Goal: Transaction & Acquisition: Purchase product/service

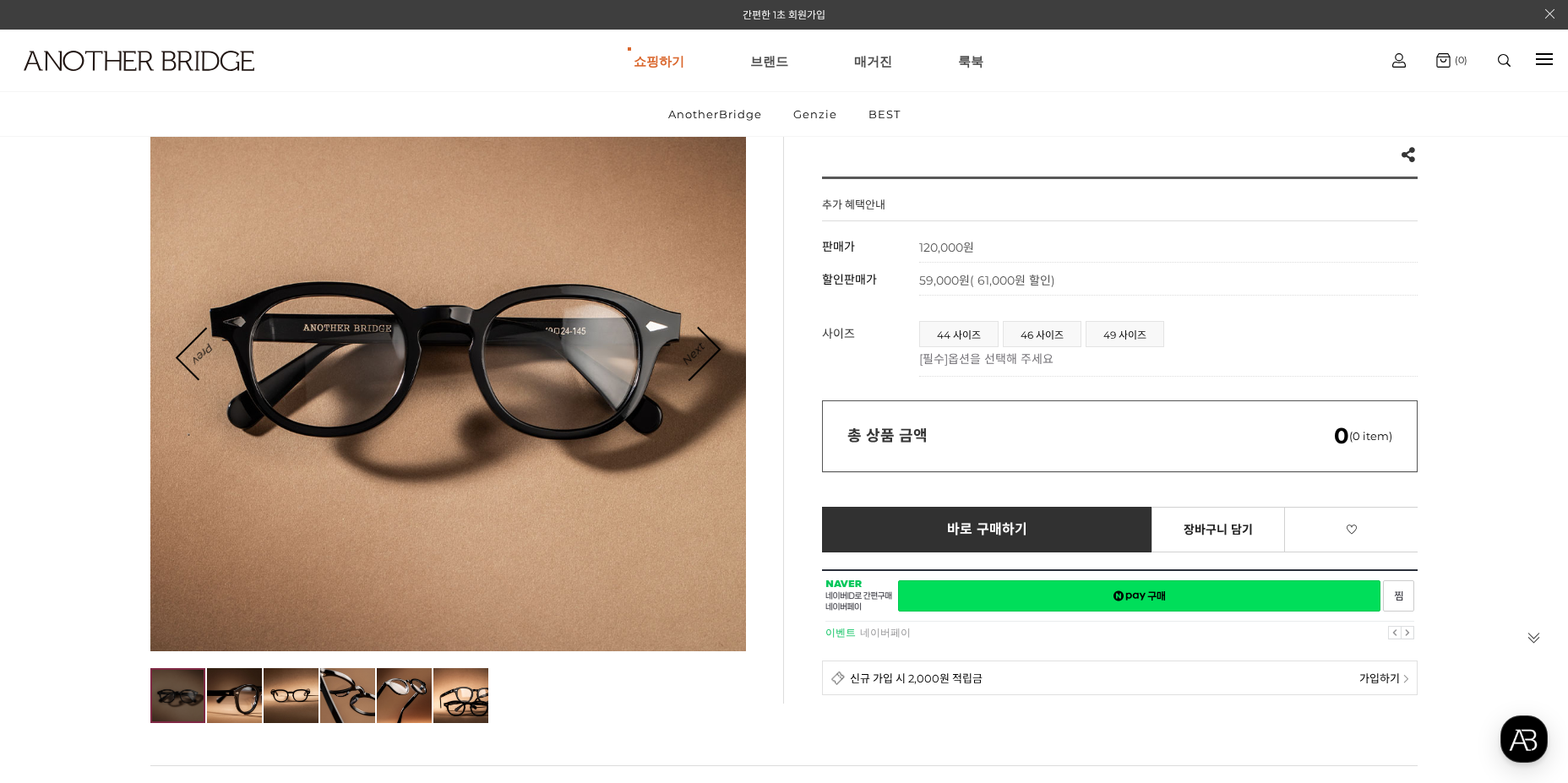
scroll to position [253, 0]
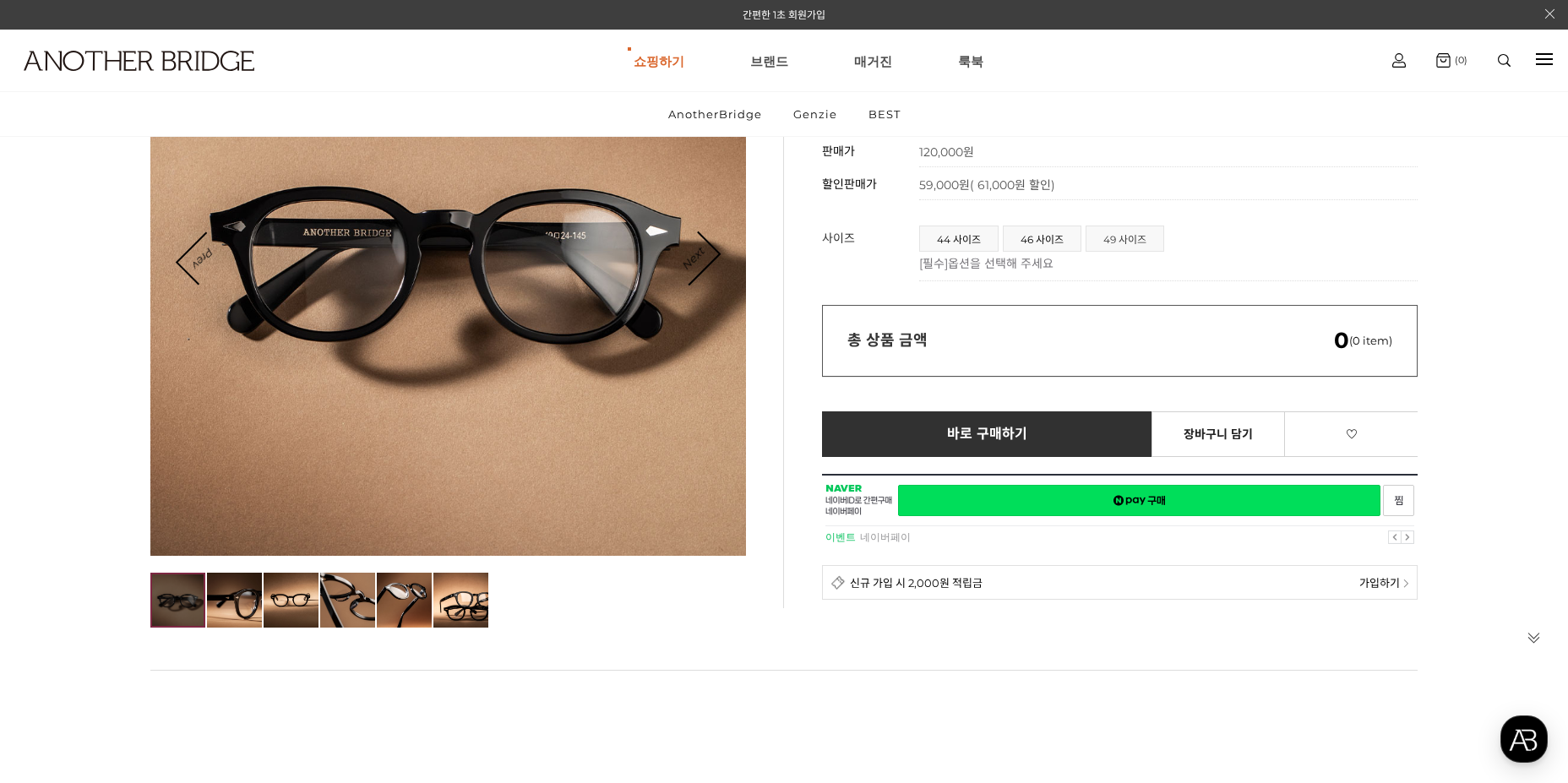
click at [1130, 241] on span "49 사이즈" at bounding box center [1125, 238] width 77 height 25
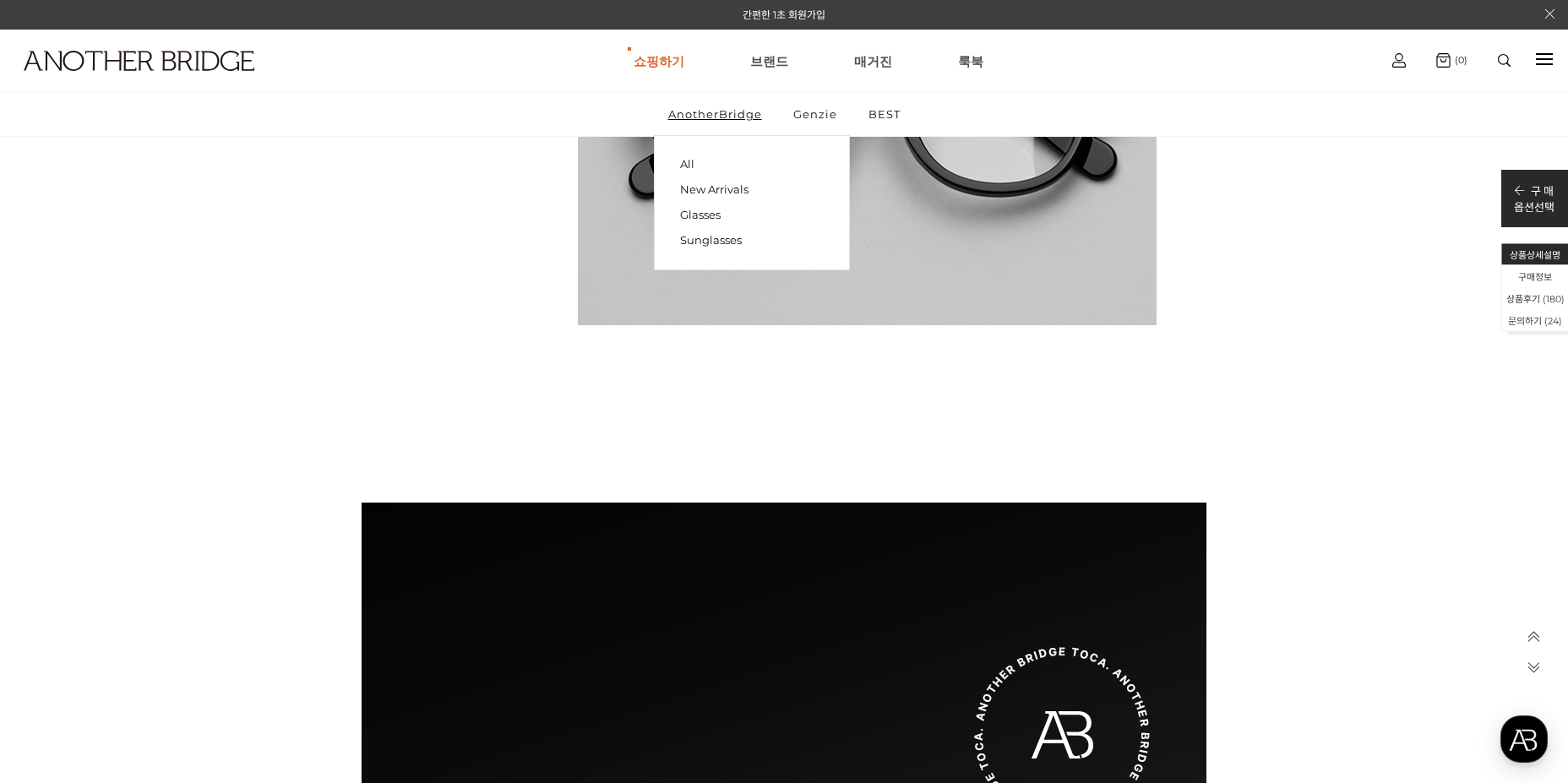
scroll to position [10137, 0]
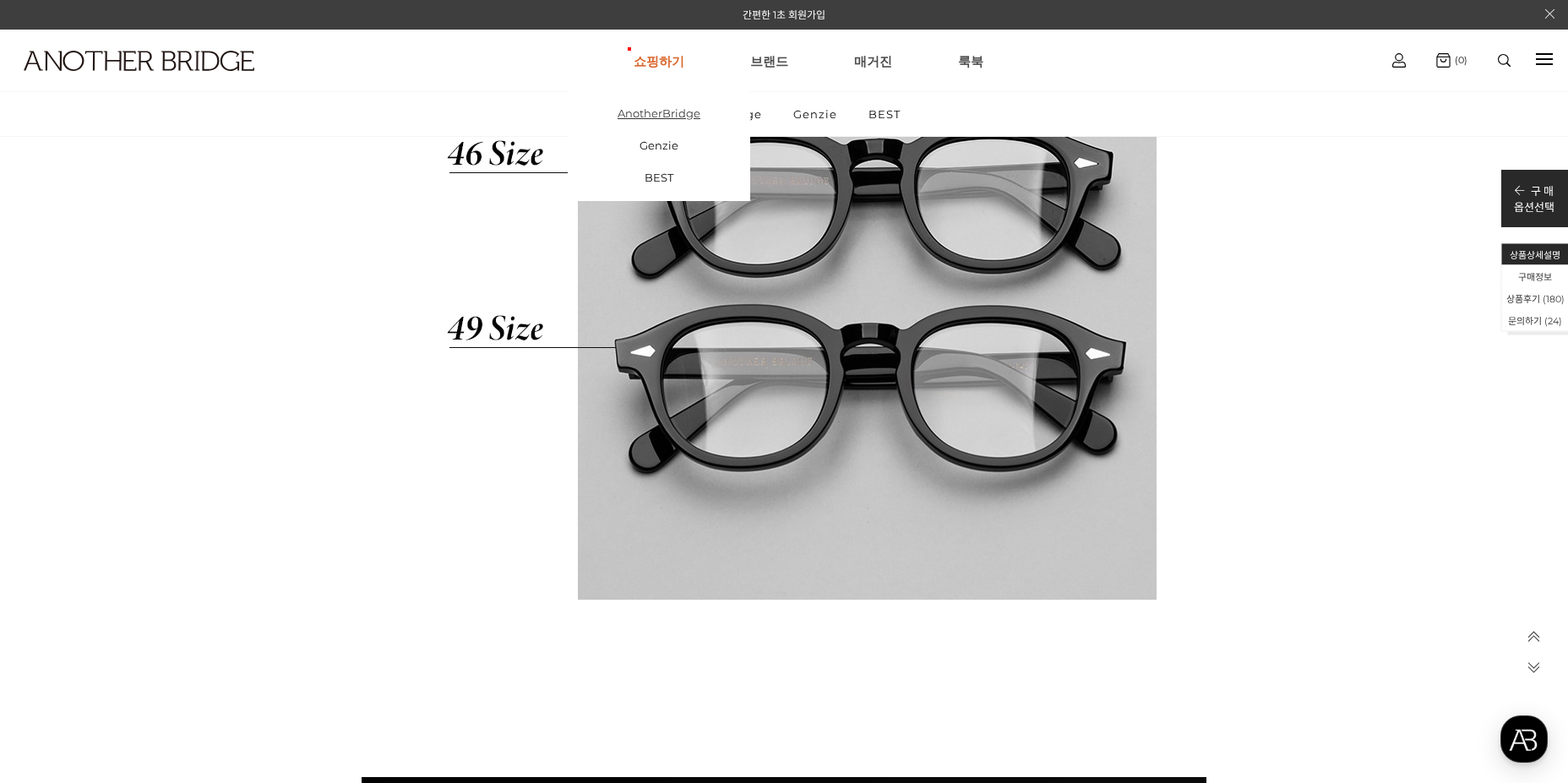
click at [671, 115] on link "AnotherBridge" at bounding box center [659, 113] width 183 height 32
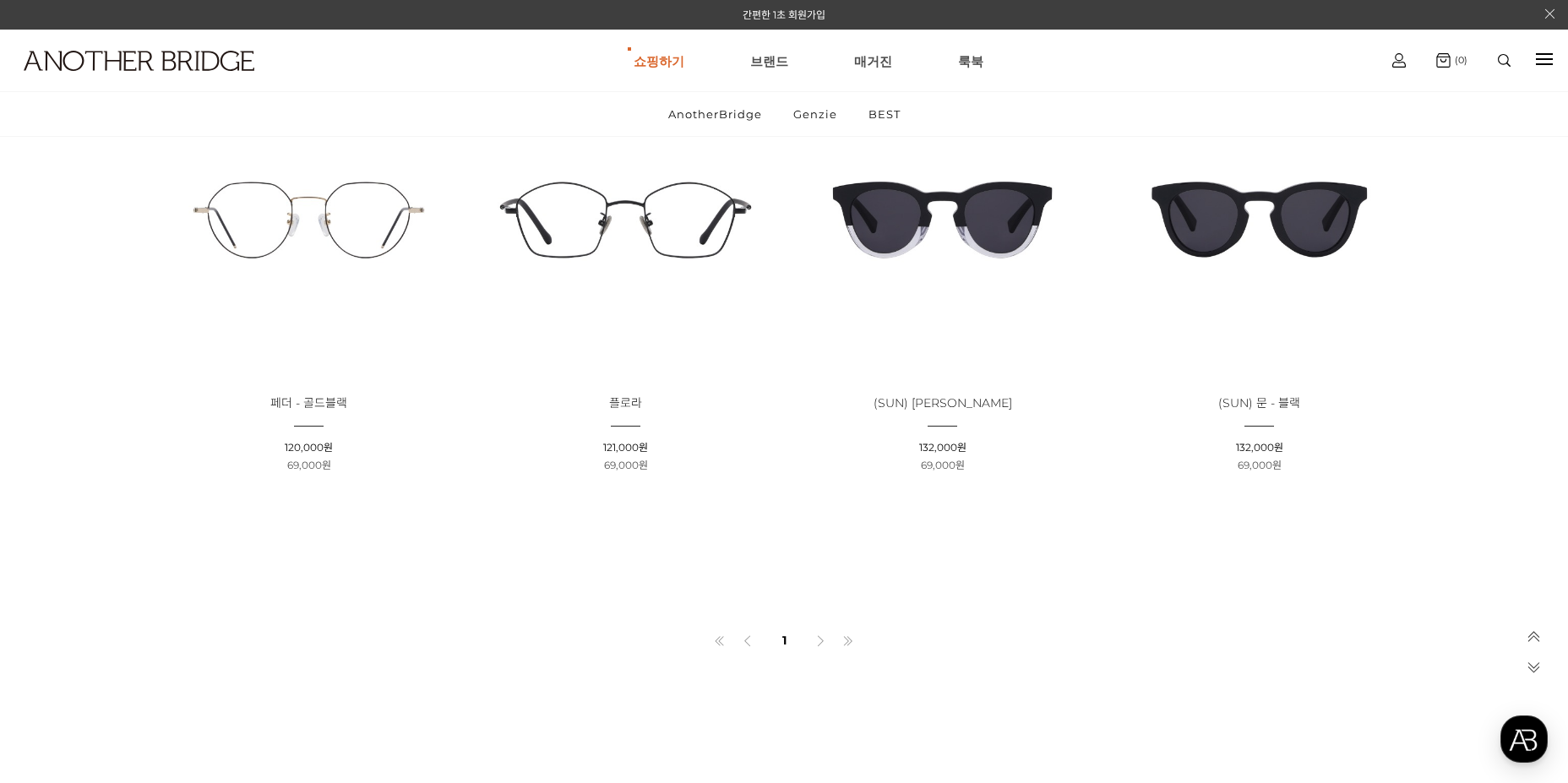
scroll to position [3210, 0]
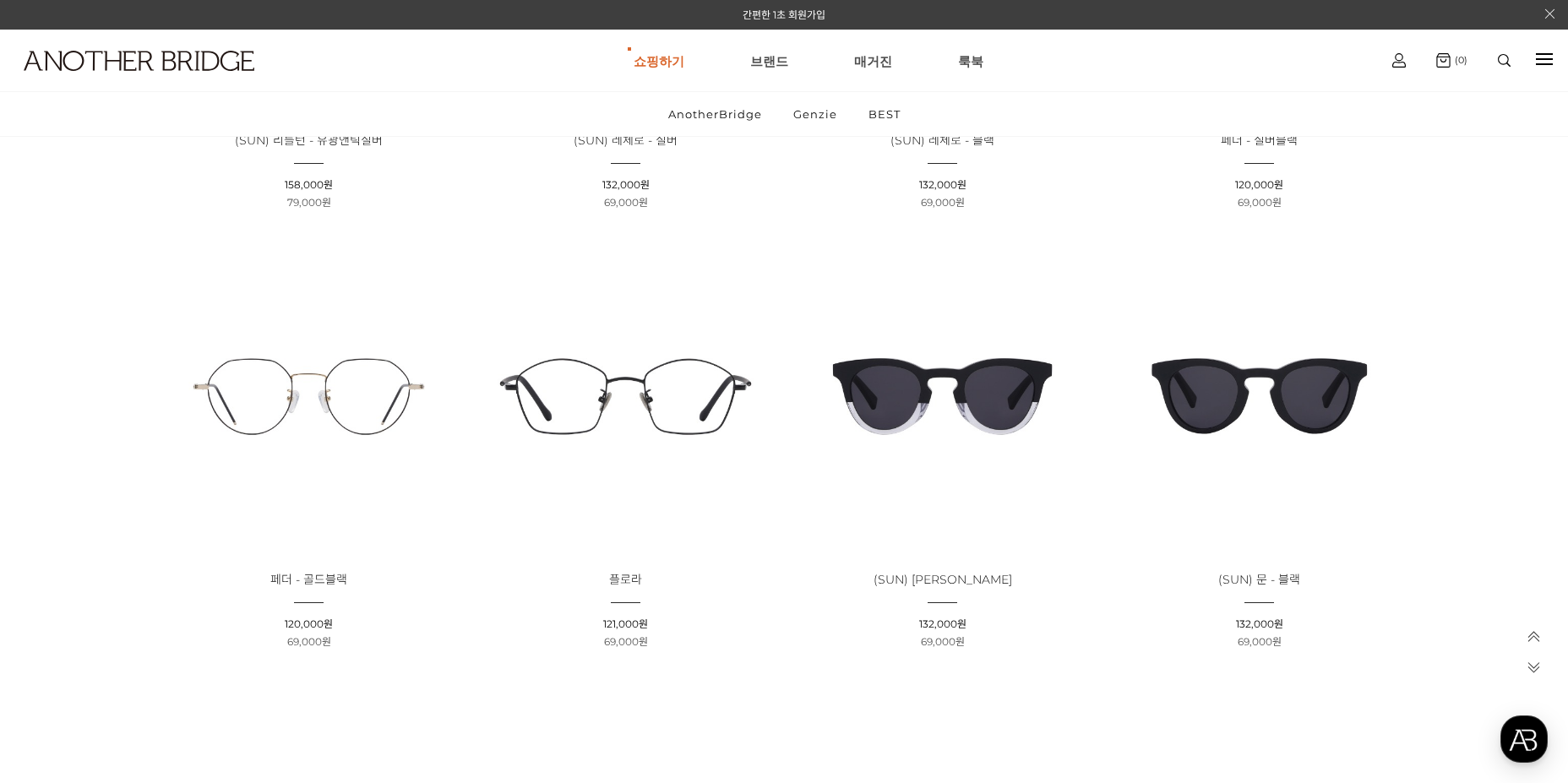
click at [1305, 407] on img at bounding box center [1259, 396] width 305 height 305
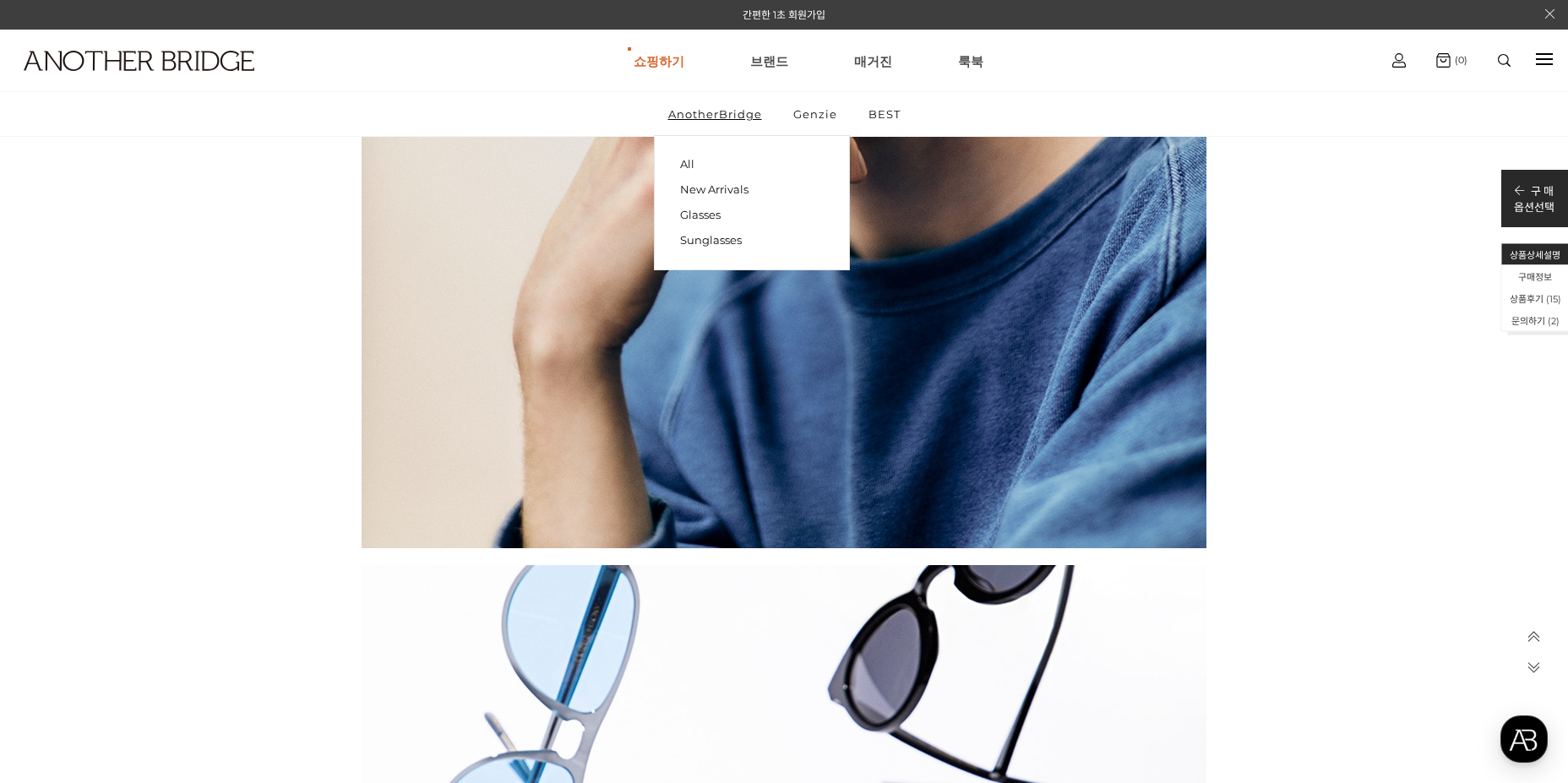
scroll to position [4815, 0]
